Goal: Find specific page/section: Find specific page/section

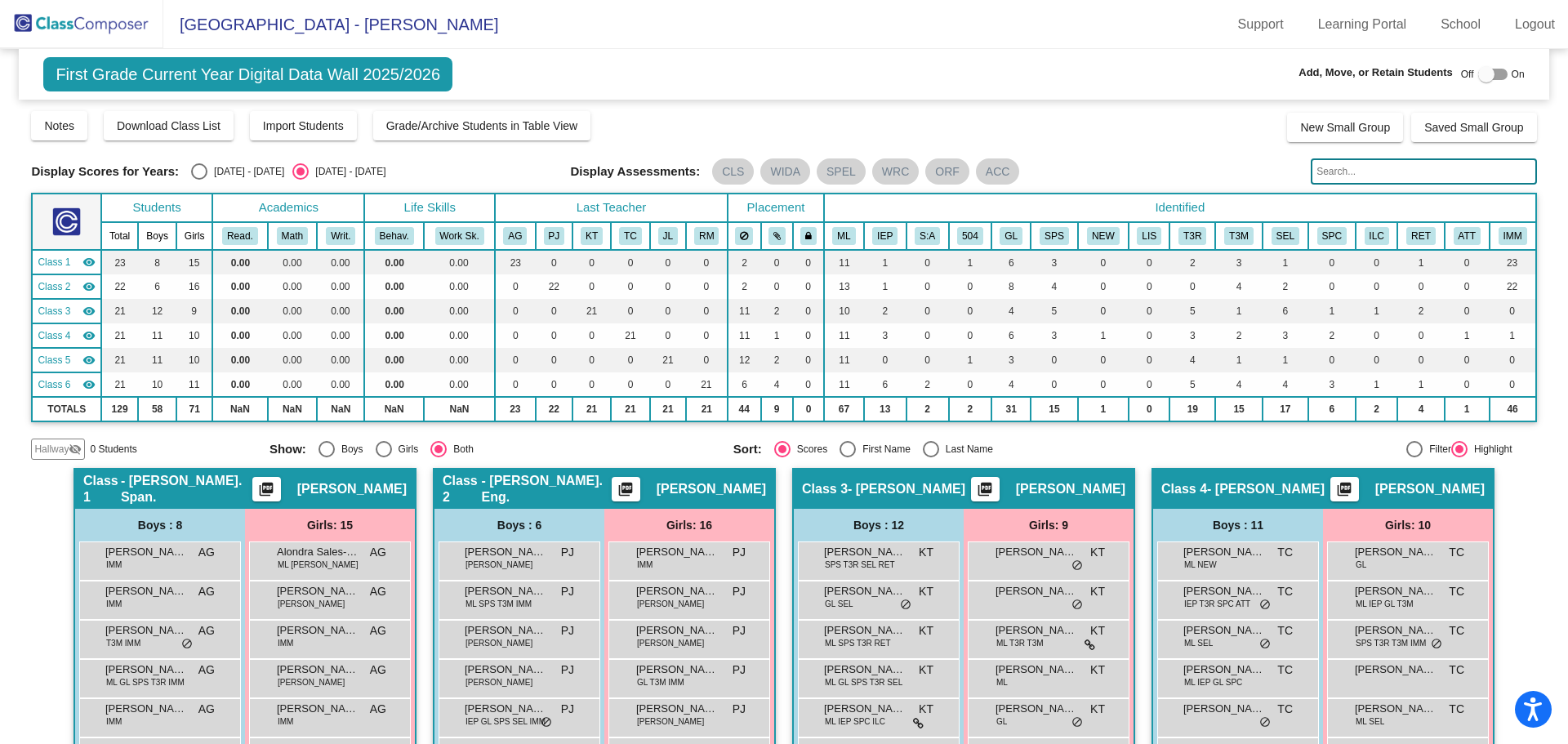
scroll to position [327, 0]
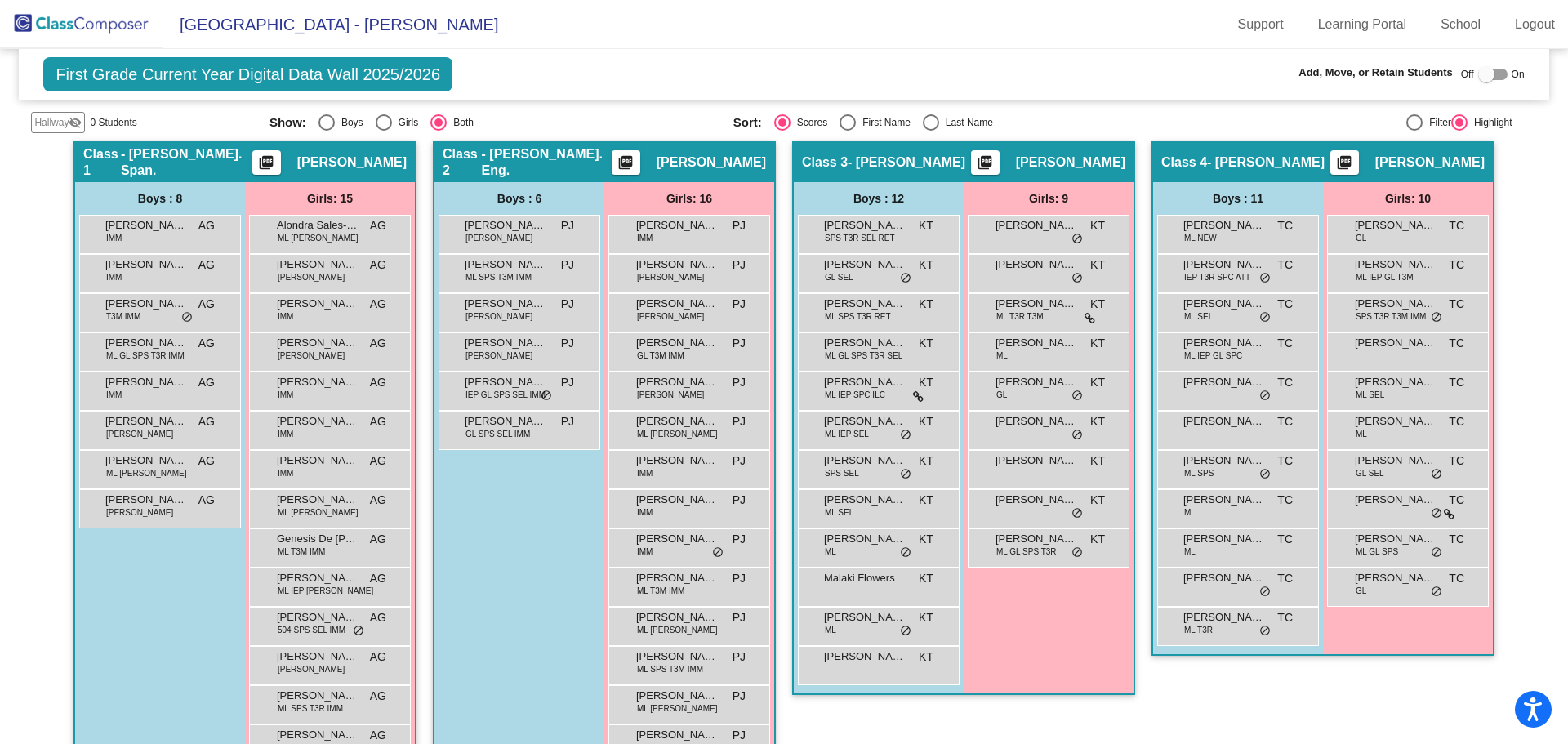
click at [135, 34] on img at bounding box center [82, 24] width 163 height 48
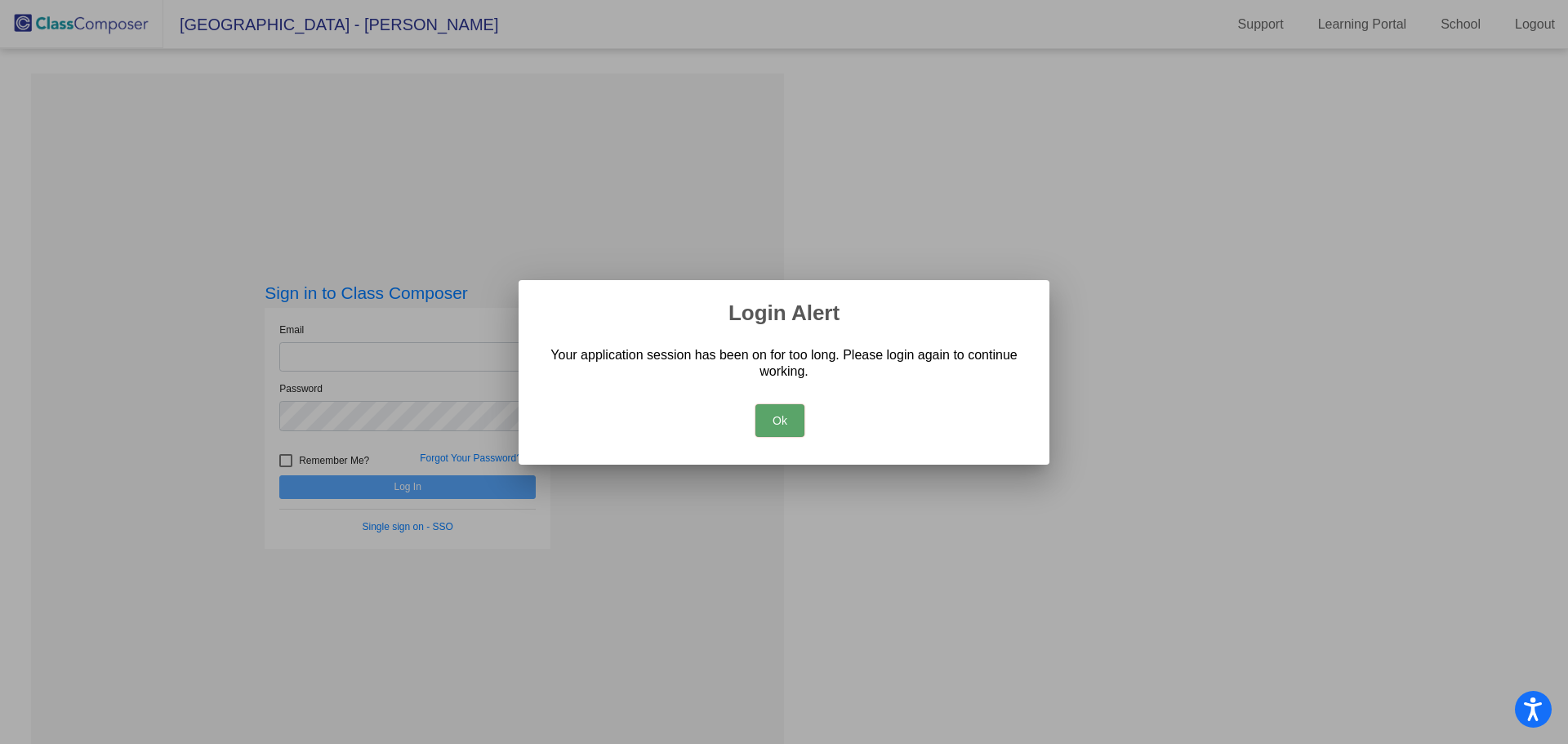
drag, startPoint x: 135, startPoint y: 34, endPoint x: 156, endPoint y: 52, distance: 27.7
click at [150, 48] on body "Accessibility Screen-Reader Guide, Feedback, and Issue Reporting | New window […" at bounding box center [784, 372] width 1568 height 744
type input "[PERSON_NAME][EMAIL_ADDRESS][PERSON_NAME][DOMAIN_NAME]"
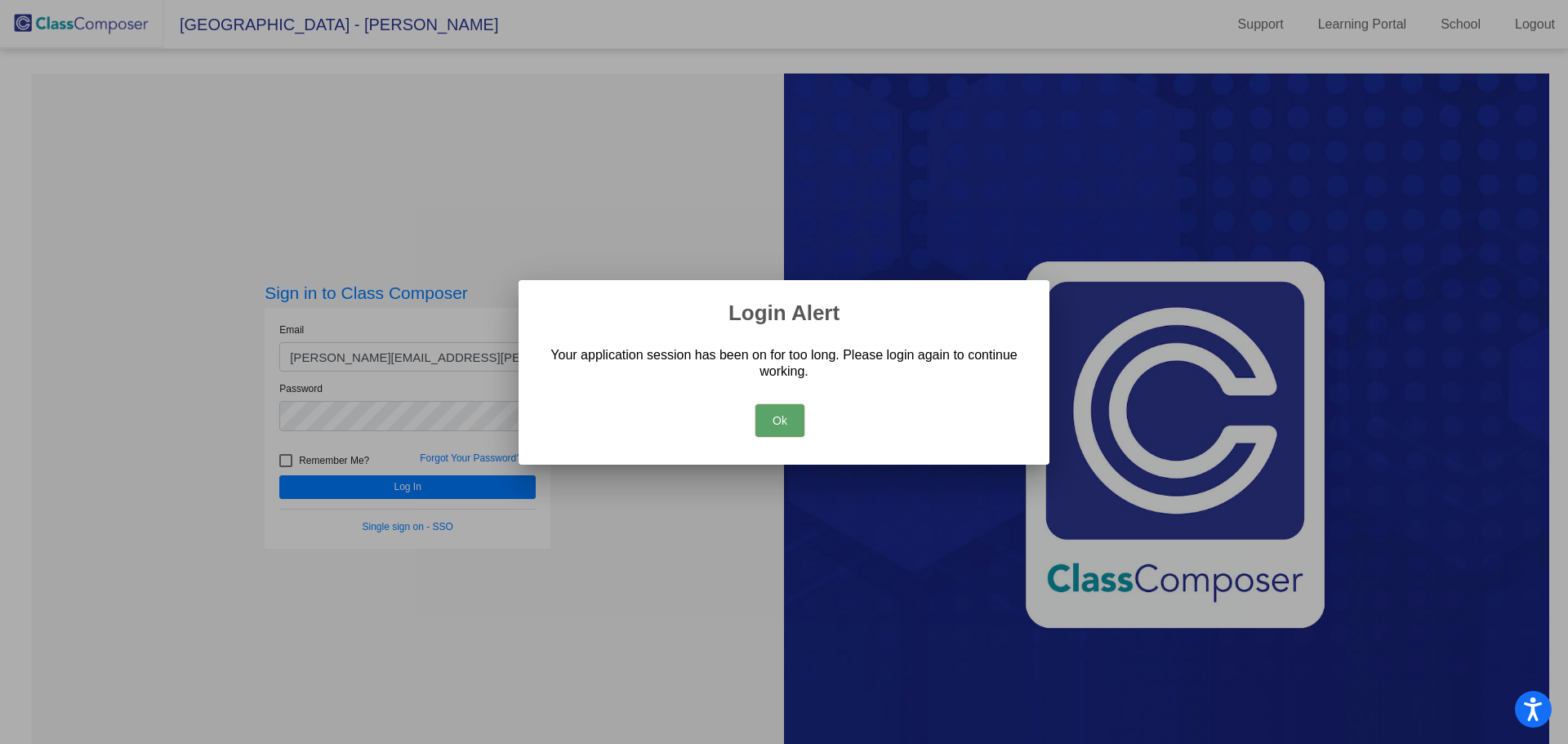
drag, startPoint x: 782, startPoint y: 425, endPoint x: 605, endPoint y: 430, distance: 177.1
click at [782, 425] on button "Ok" at bounding box center [781, 421] width 49 height 32
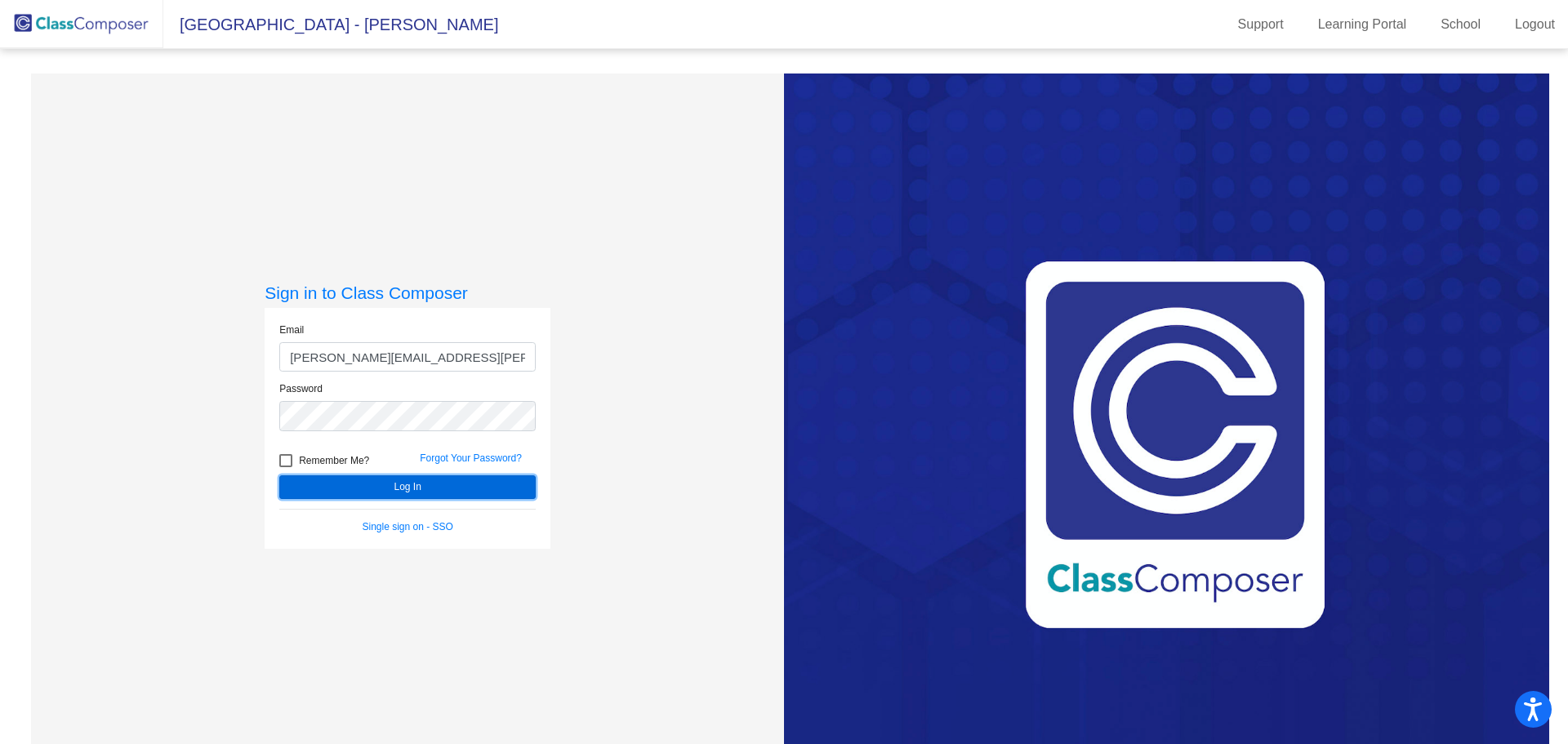
click at [433, 487] on button "Log In" at bounding box center [408, 487] width 257 height 24
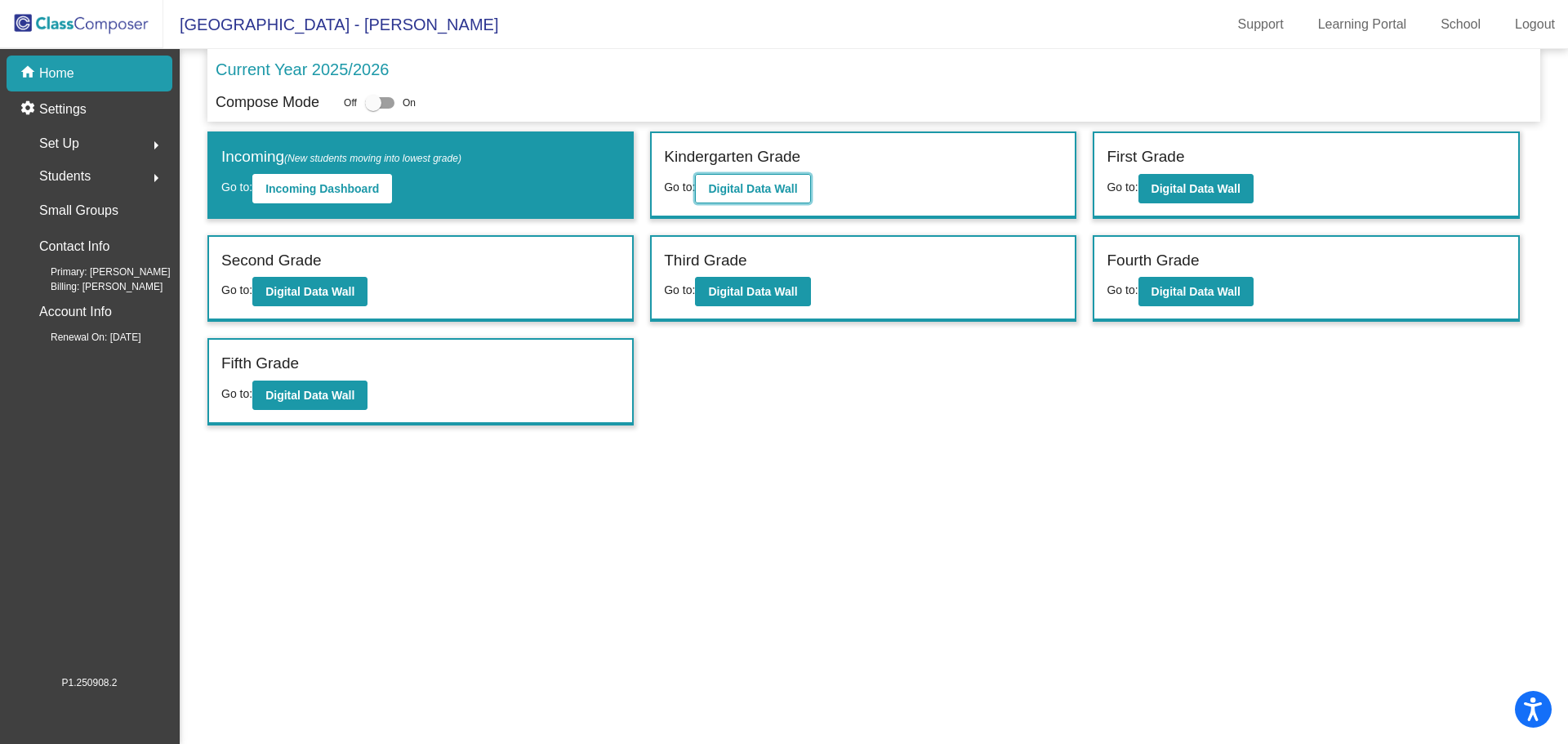
click at [738, 190] on b "Digital Data Wall" at bounding box center [753, 188] width 89 height 13
